Goal: Task Accomplishment & Management: Complete application form

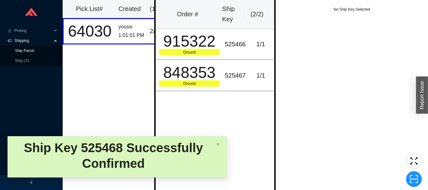
click at [34, 53] on link "Ship Parcel" at bounding box center [24, 51] width 19 height 4
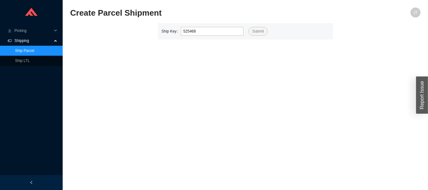
type input "525468"
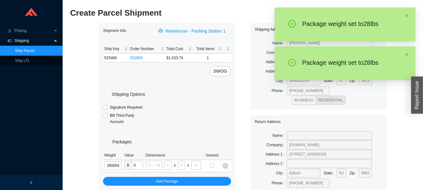
type input "28"
type input "34"
type input "24"
type input "15"
type input "28"
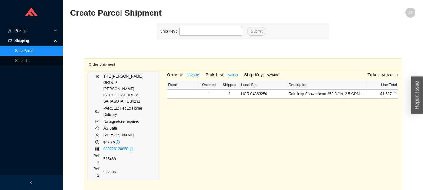
click at [44, 33] on span "Picking" at bounding box center [33, 31] width 38 height 10
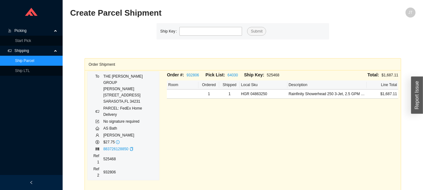
click at [48, 48] on span "Shipping" at bounding box center [33, 51] width 38 height 10
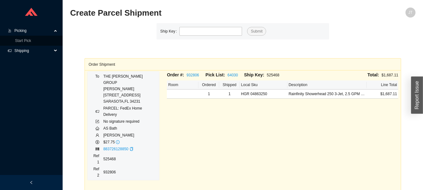
click at [50, 34] on span "Picking" at bounding box center [33, 31] width 38 height 10
click at [47, 27] on span "Picking" at bounding box center [33, 31] width 38 height 10
click at [31, 39] on link "Start Pick" at bounding box center [23, 41] width 16 height 4
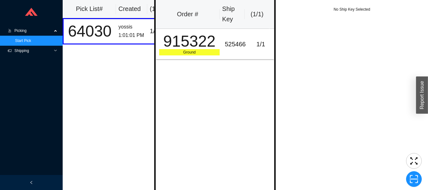
click at [48, 49] on span "Shipping" at bounding box center [33, 51] width 38 height 10
click at [34, 59] on link "Ship Parcel" at bounding box center [24, 61] width 19 height 4
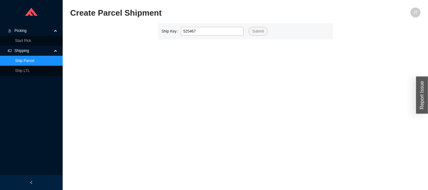
type input "525467"
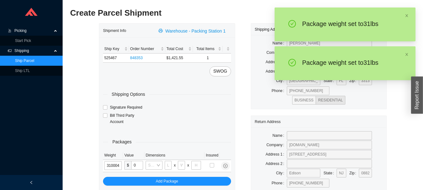
type input "31"
type input "34"
type input "24"
type input "15"
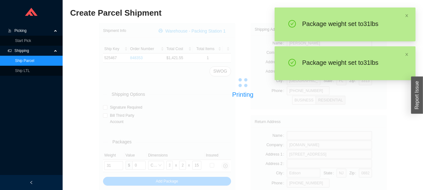
type input "27"
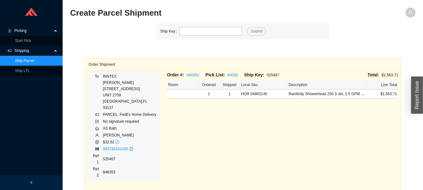
click at [45, 28] on span "Picking" at bounding box center [33, 31] width 38 height 10
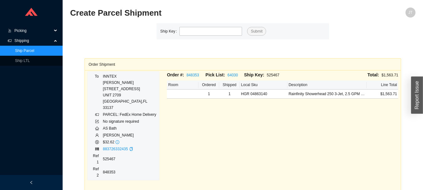
click at [40, 42] on span "Shipping" at bounding box center [33, 41] width 38 height 10
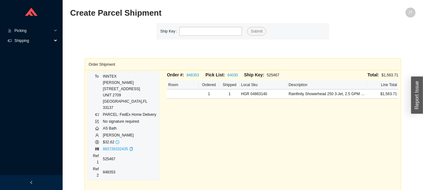
click at [42, 29] on span "Picking" at bounding box center [33, 31] width 38 height 10
click at [31, 40] on link "Start Pick" at bounding box center [23, 41] width 16 height 4
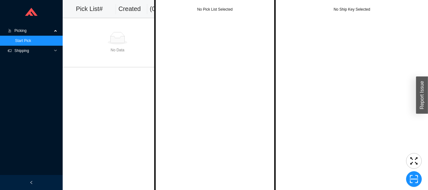
click at [43, 52] on span "Shipping" at bounding box center [33, 51] width 38 height 10
click at [30, 69] on link "Ship LTL" at bounding box center [22, 71] width 15 height 4
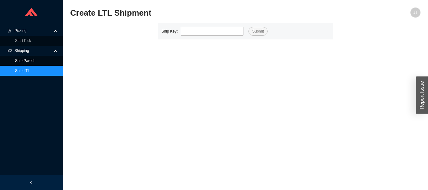
click at [34, 60] on link "Ship Parcel" at bounding box center [24, 61] width 19 height 4
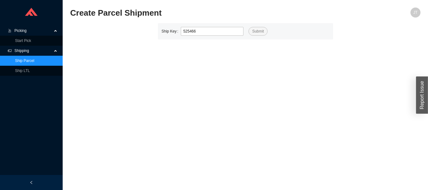
type input "525466"
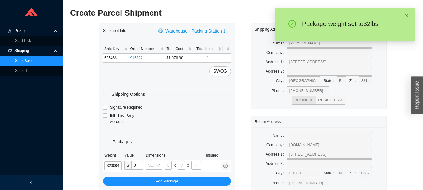
type input "32"
type input "34"
type input "24"
type input "15"
type input "32"
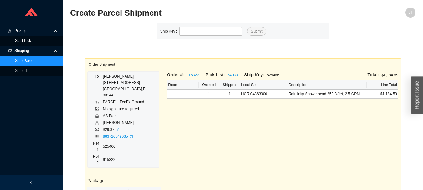
click at [31, 39] on link "Start Pick" at bounding box center [23, 41] width 16 height 4
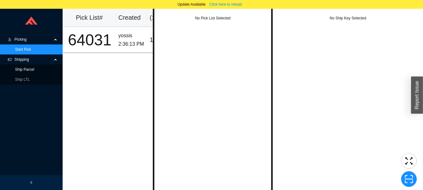
click at [34, 67] on link "Ship Parcel" at bounding box center [24, 69] width 19 height 4
